Goal: Transaction & Acquisition: Subscribe to service/newsletter

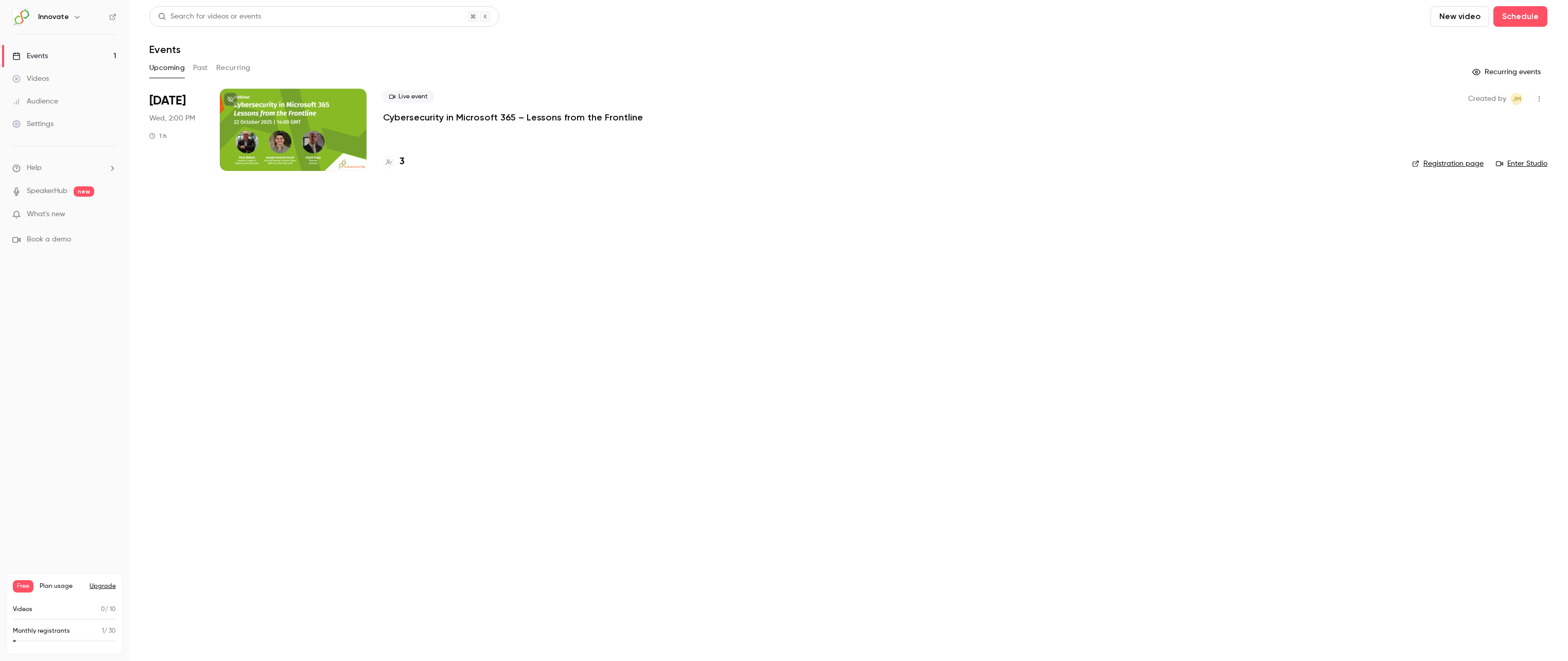
click at [1371, 374] on main "Search for videos or events New video Schedule Events Upcoming Past Recurring R…" at bounding box center [848, 330] width 1440 height 661
click at [112, 586] on button "Upgrade" at bounding box center [102, 586] width 26 height 9
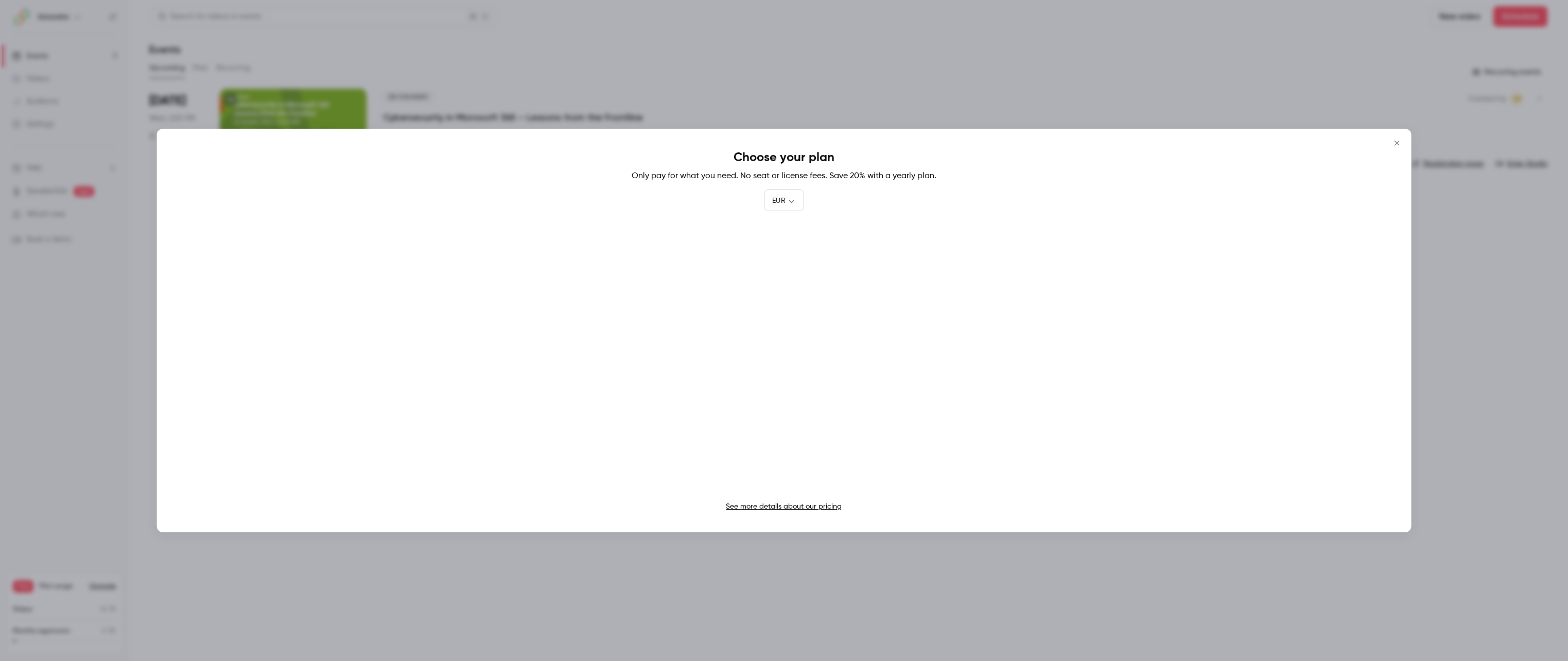
click at [789, 189] on div "Choose your plan Only pay for what you need. No seat or license fees. Save 20% …" at bounding box center [784, 330] width 1255 height 404
click at [790, 198] on body "Innovate Events 1 Videos Audience Settings Help SpeakerHub new What's new Book …" at bounding box center [784, 330] width 1568 height 661
click at [783, 315] on li "GBP" at bounding box center [784, 313] width 40 height 27
type input "***"
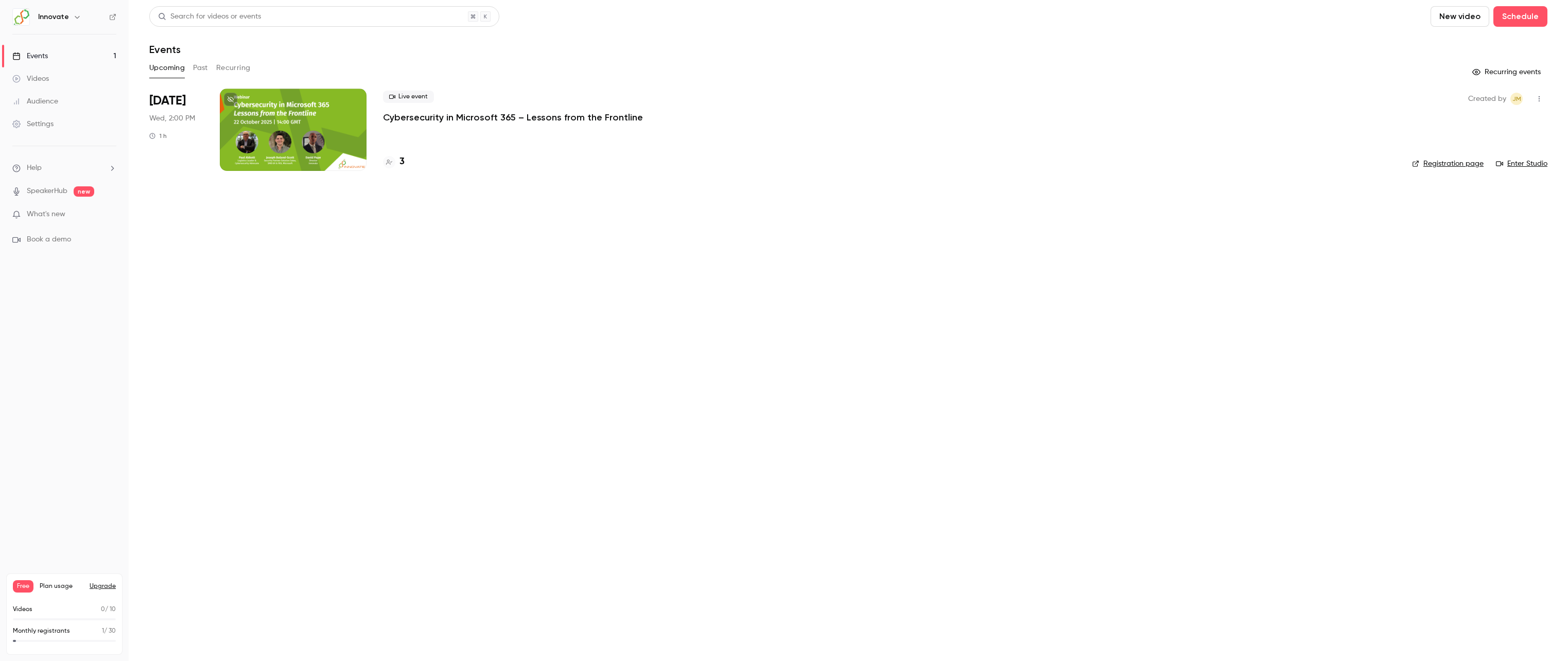
click at [51, 585] on span "Plan usage" at bounding box center [61, 586] width 44 height 9
click at [106, 587] on button "Upgrade" at bounding box center [102, 586] width 26 height 9
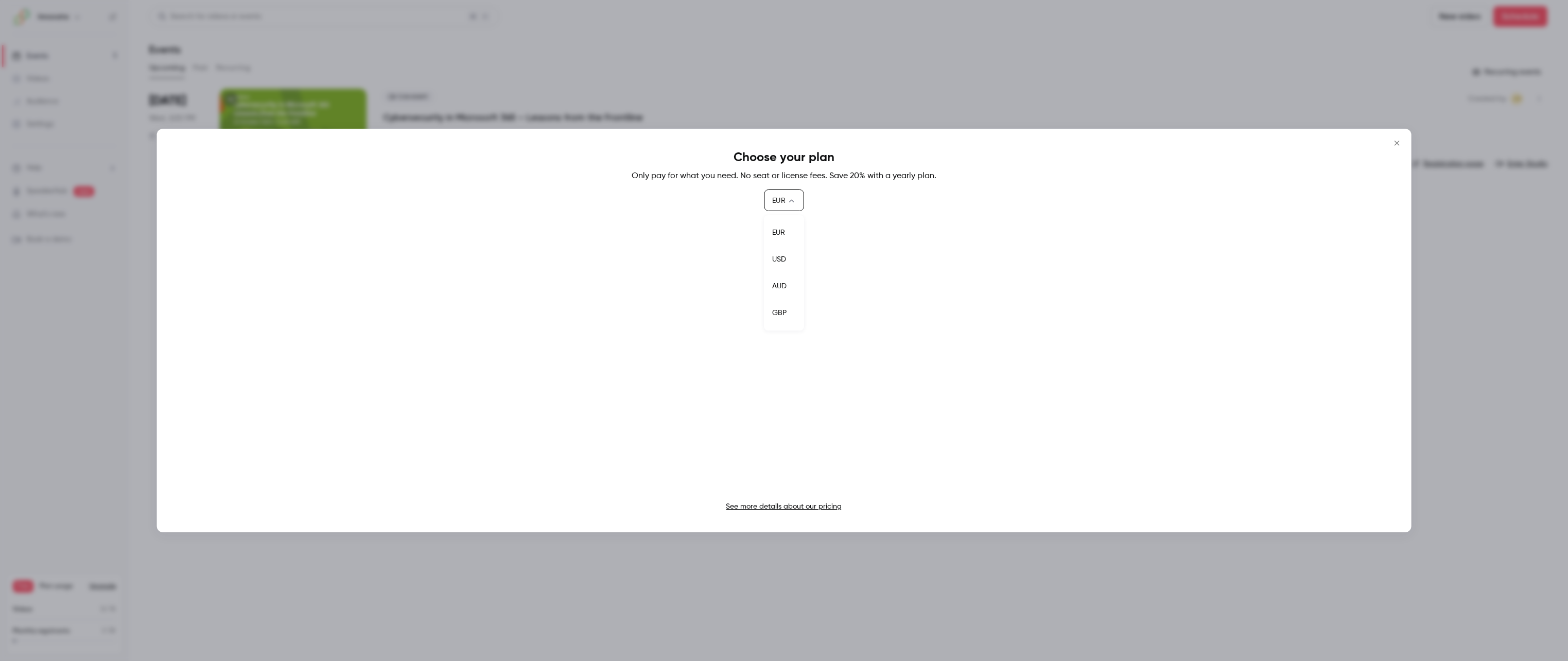
click at [793, 202] on body "Innovate Events 1 Videos Audience Settings Help SpeakerHub new What's new Book …" at bounding box center [784, 330] width 1568 height 661
click at [778, 313] on li "GBP" at bounding box center [784, 313] width 40 height 27
type input "***"
